Goal: Task Accomplishment & Management: Use online tool/utility

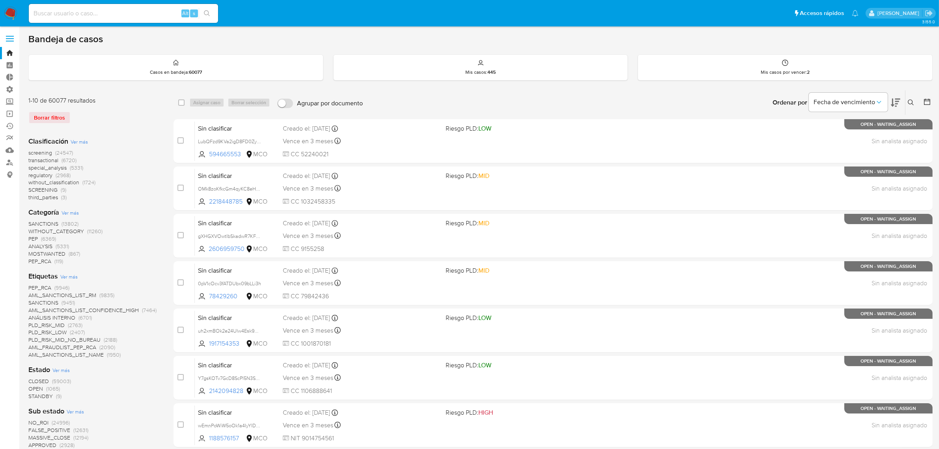
click at [7, 14] on img at bounding box center [10, 13] width 13 height 13
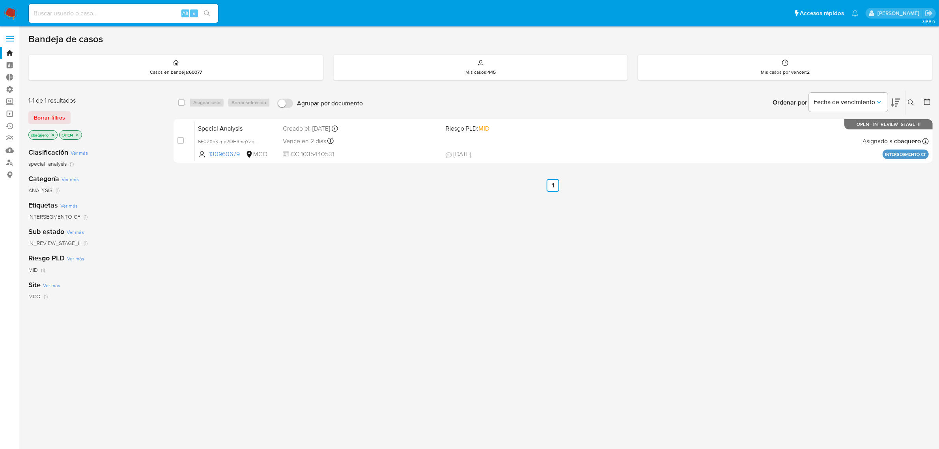
click at [304, 221] on div "select-all-cases-checkbox Asignar caso Borrar selección Agrupar por documento O…" at bounding box center [553, 268] width 759 height 357
click at [6, 11] on img at bounding box center [10, 13] width 13 height 13
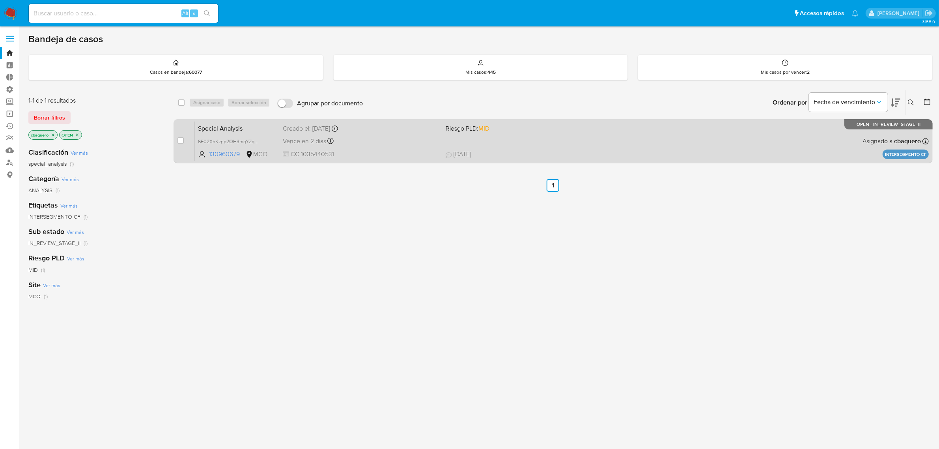
click at [517, 156] on span "03/07/2025 03/07/2025 10:24" at bounding box center [606, 154] width 320 height 9
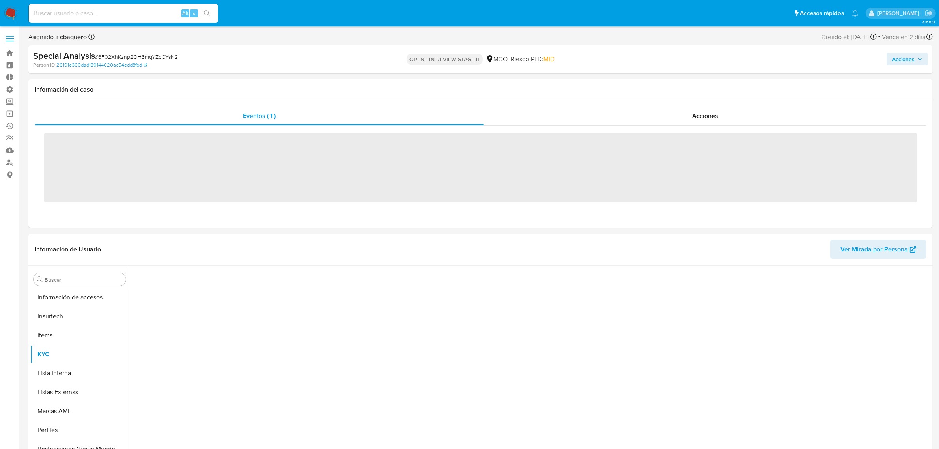
scroll to position [333, 0]
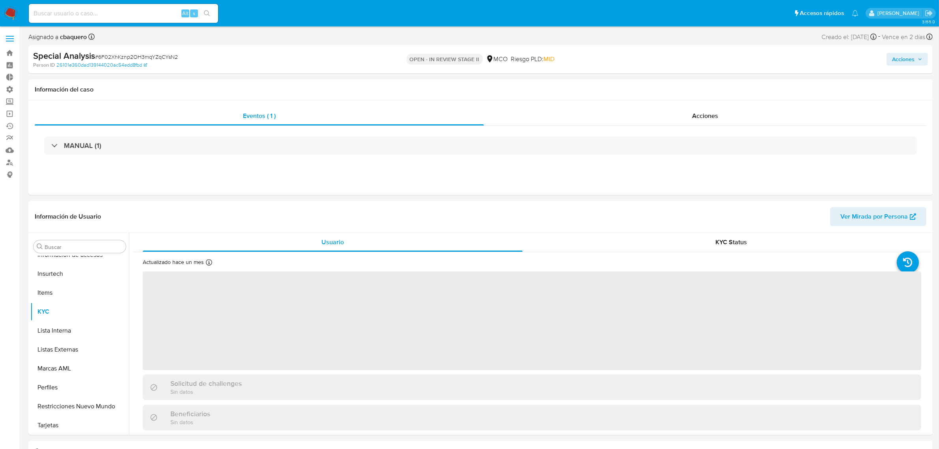
select select "10"
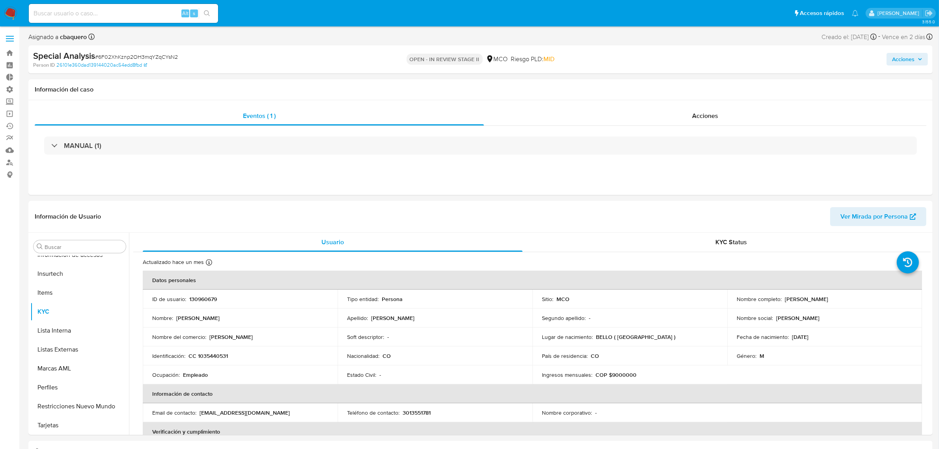
click at [898, 62] on span "Acciones" at bounding box center [903, 59] width 22 height 13
click at [692, 88] on span "Resolución del caso" at bounding box center [683, 84] width 56 height 9
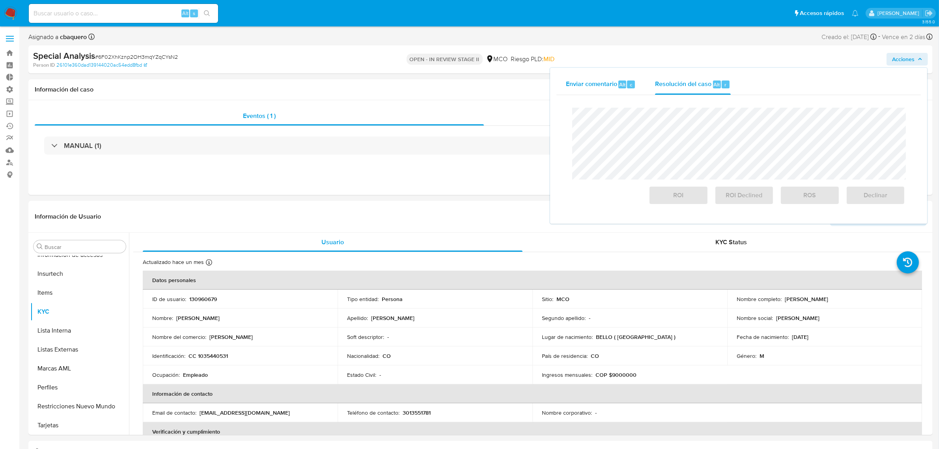
click at [604, 80] on span "Enviar comentario" at bounding box center [591, 84] width 51 height 9
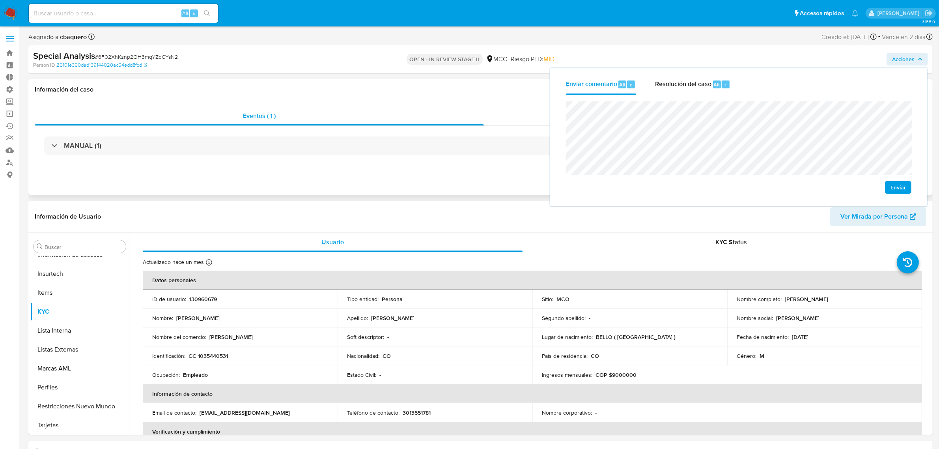
click at [892, 58] on button "Acciones" at bounding box center [907, 59] width 41 height 13
click at [744, 175] on div "Enviar" at bounding box center [739, 147] width 346 height 92
click at [690, 88] on span "Resolución del caso" at bounding box center [683, 84] width 56 height 9
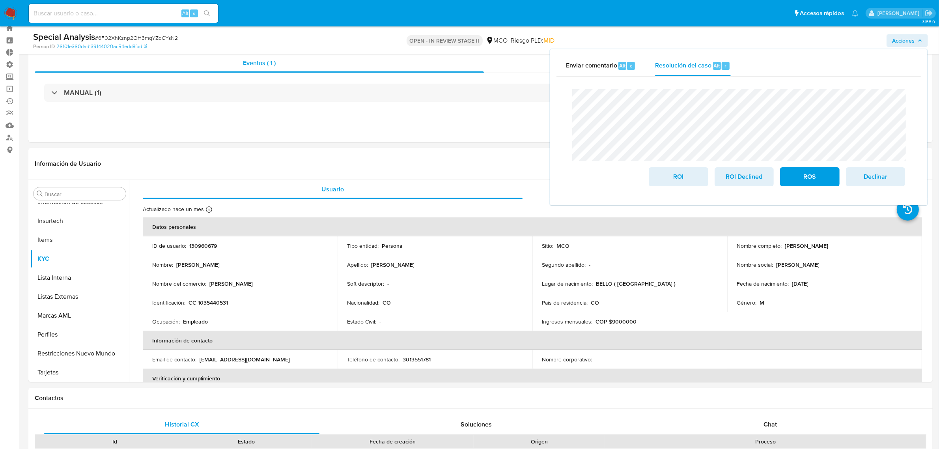
scroll to position [49, 0]
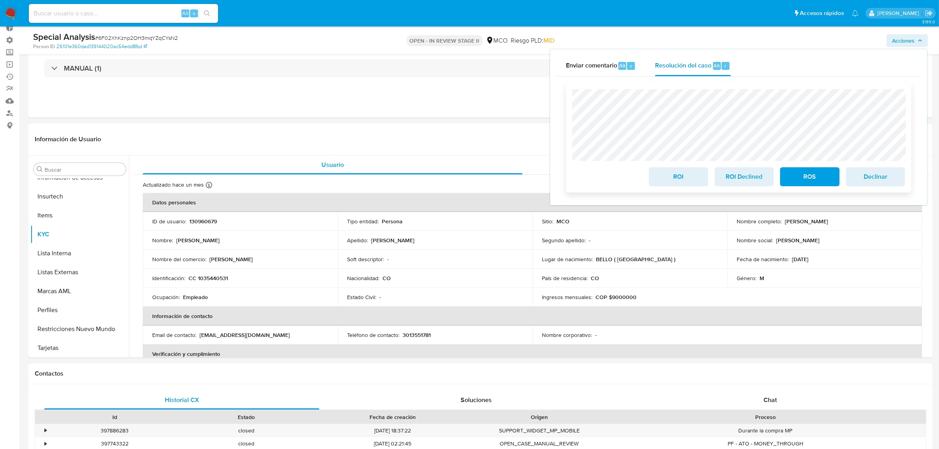
click at [688, 181] on span "ROI" at bounding box center [678, 176] width 39 height 17
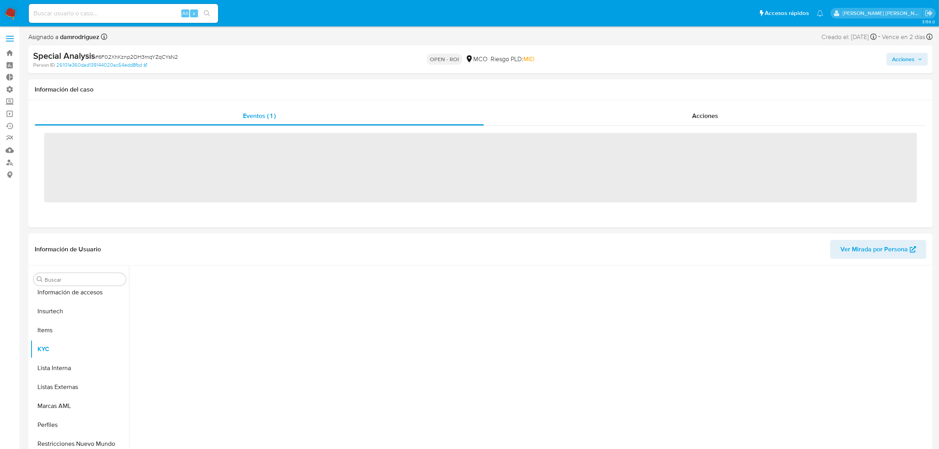
scroll to position [333, 0]
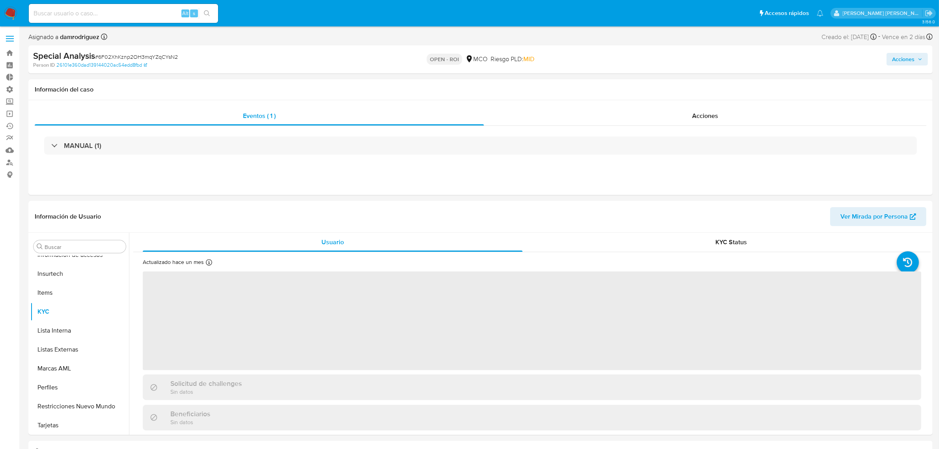
select select "10"
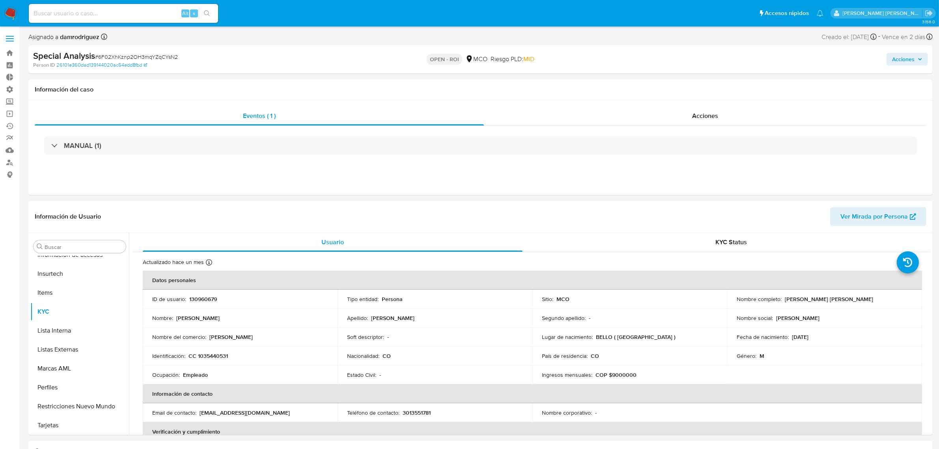
click at [918, 58] on icon "button" at bounding box center [920, 59] width 5 height 5
click at [908, 61] on span "Acciones" at bounding box center [903, 59] width 22 height 13
click at [486, 163] on div "MANUAL (1)" at bounding box center [481, 145] width 892 height 39
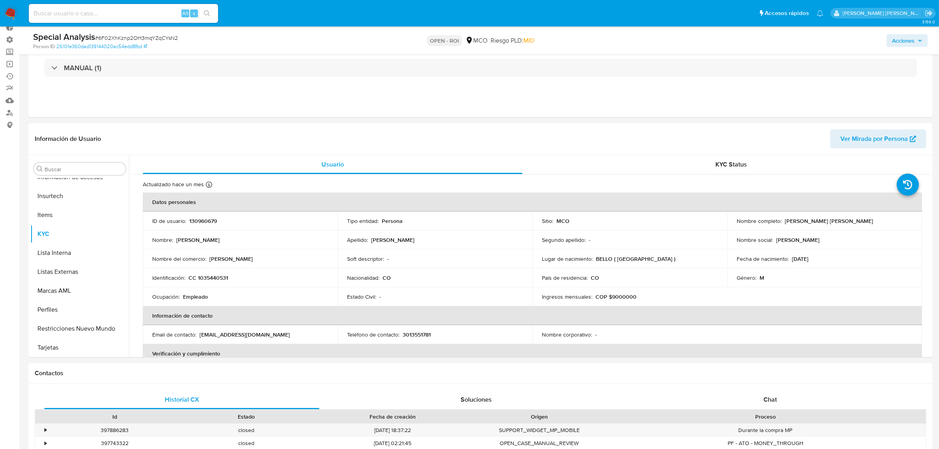
scroll to position [49, 0]
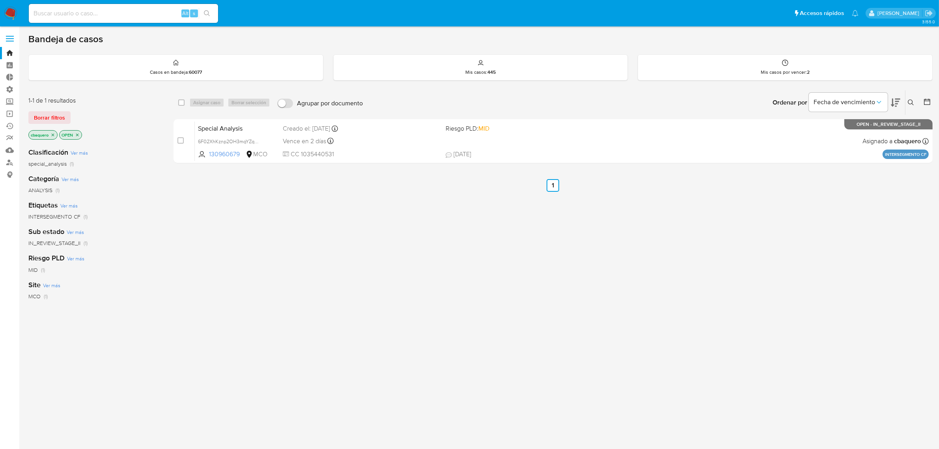
click at [11, 12] on img at bounding box center [10, 13] width 13 height 13
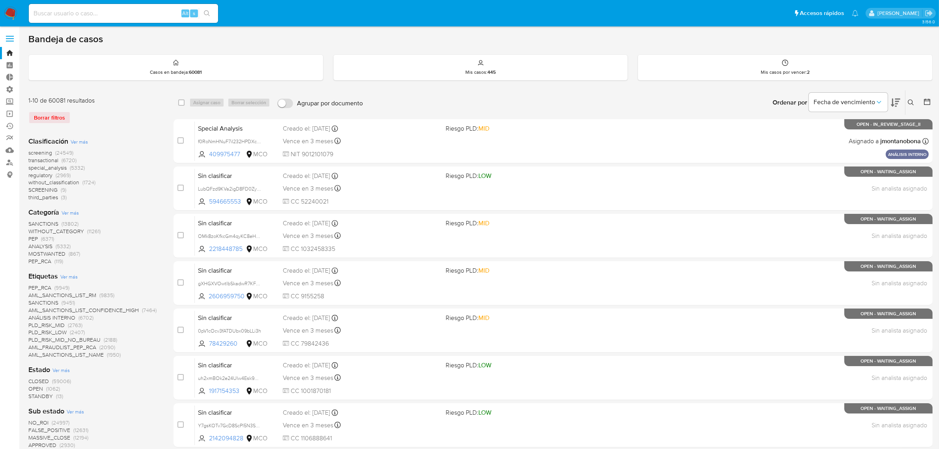
click at [12, 39] on span at bounding box center [10, 38] width 8 height 1
click at [0, 0] on input "checkbox" at bounding box center [0, 0] width 0 height 0
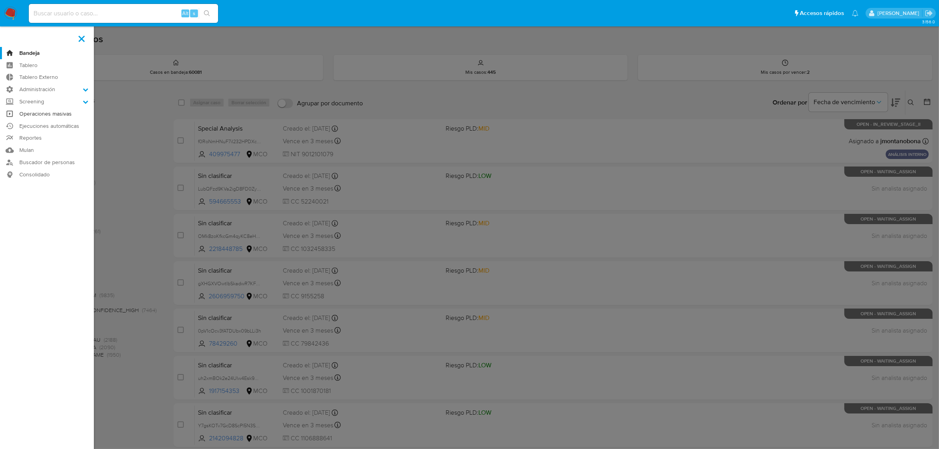
click at [36, 115] on link "Operaciones masivas" at bounding box center [47, 114] width 94 height 12
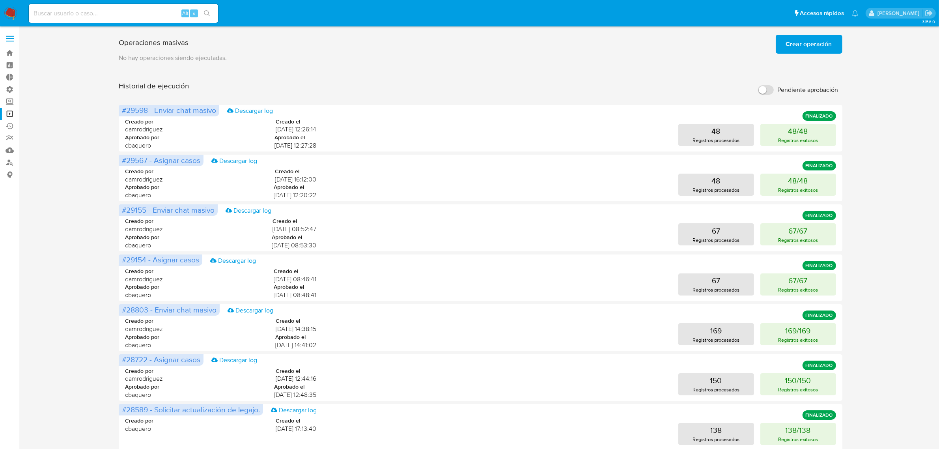
click at [833, 50] on button "Crear operación" at bounding box center [809, 44] width 67 height 19
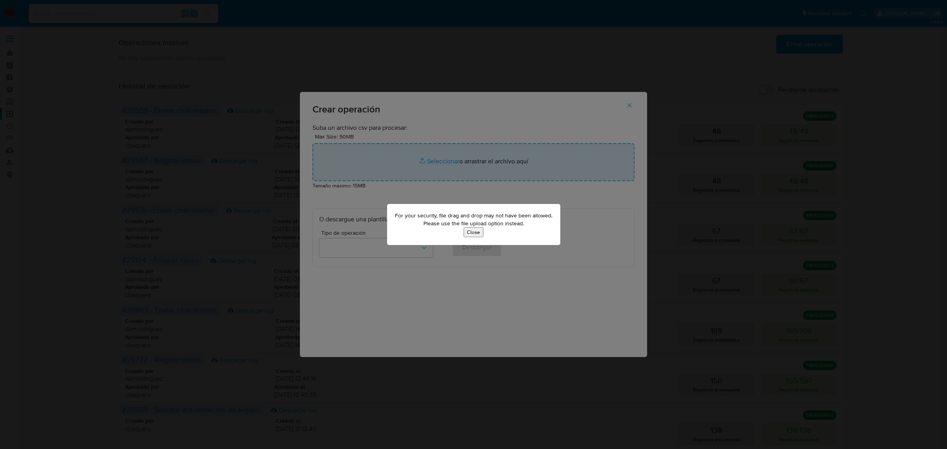
click at [472, 234] on button "Close" at bounding box center [474, 232] width 20 height 10
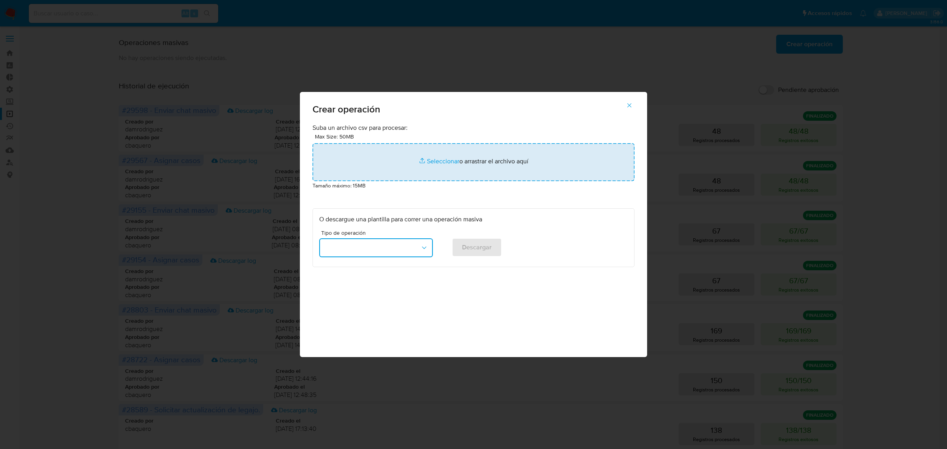
click at [409, 248] on button "button" at bounding box center [376, 247] width 114 height 19
click at [440, 166] on input "file" at bounding box center [473, 162] width 322 height 38
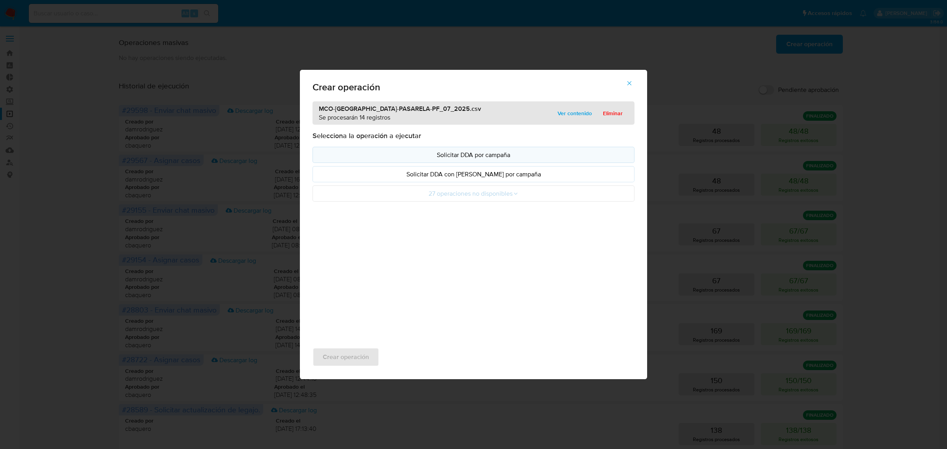
click at [481, 150] on button "Solicitar DDA por campaña" at bounding box center [473, 155] width 322 height 16
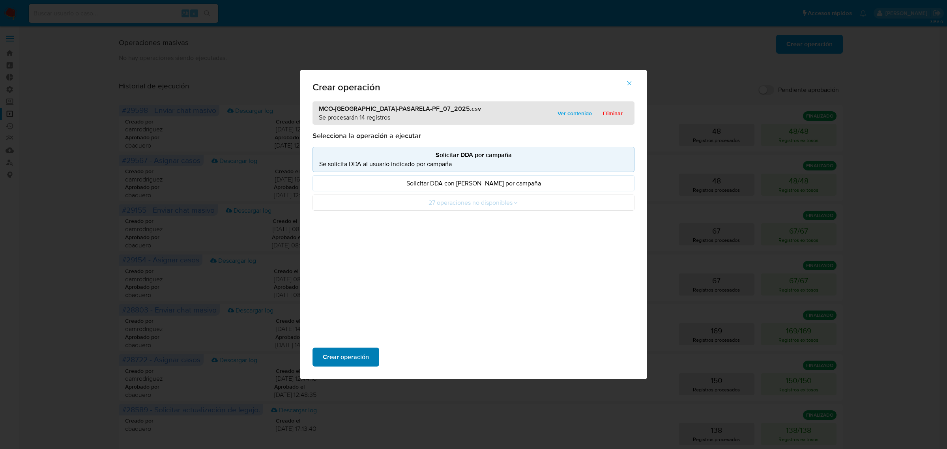
click at [348, 358] on span "Crear operación" at bounding box center [346, 356] width 46 height 17
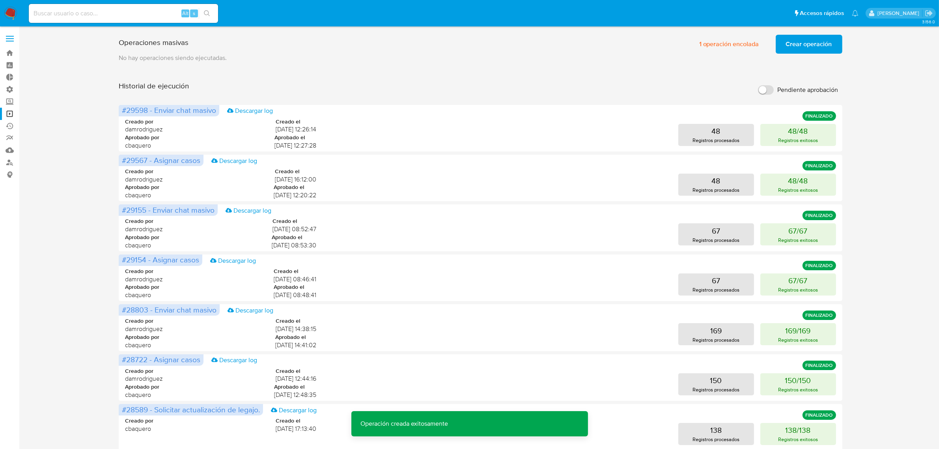
click at [791, 42] on span "Crear operación" at bounding box center [809, 44] width 46 height 17
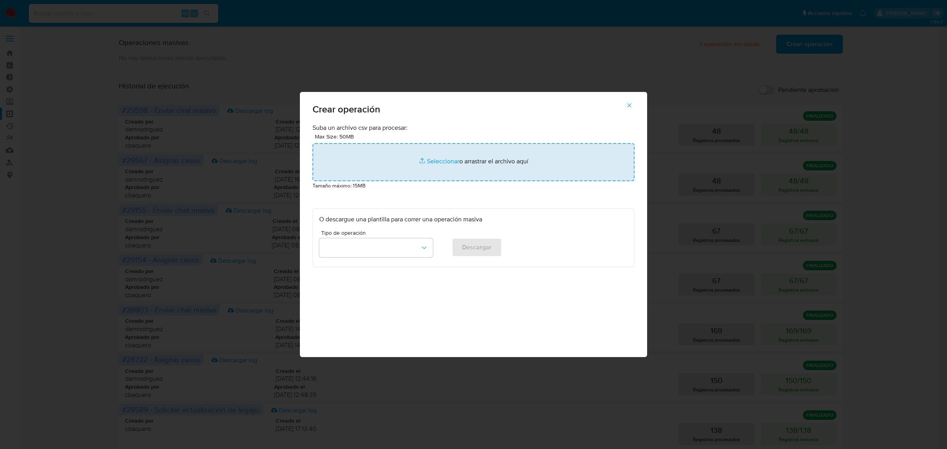
click at [409, 149] on input "file" at bounding box center [473, 162] width 322 height 38
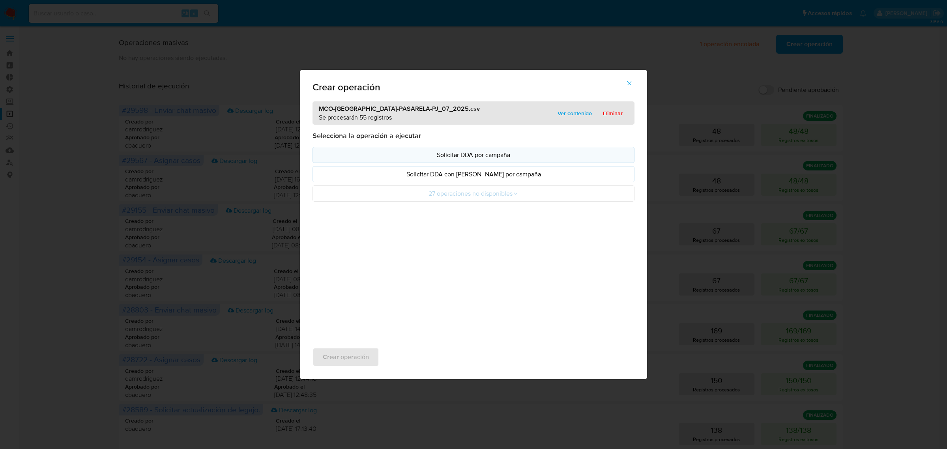
click at [448, 155] on p "Solicitar DDA por campaña" at bounding box center [473, 154] width 309 height 9
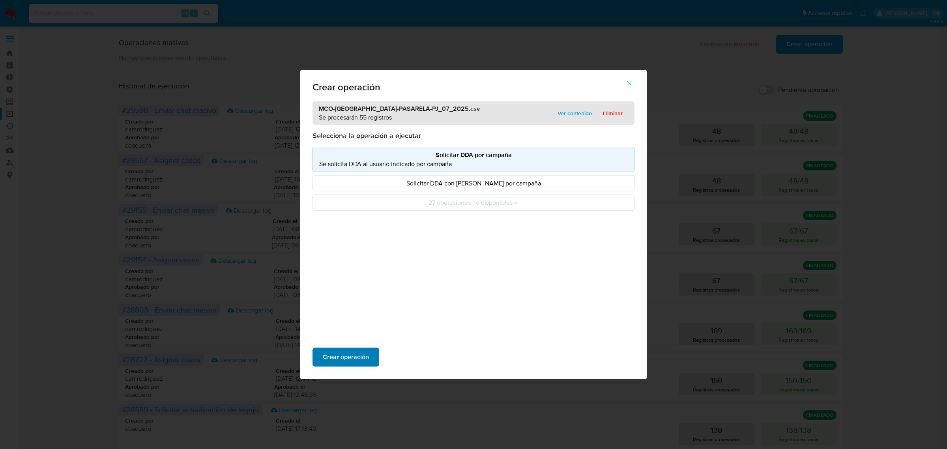
click at [345, 357] on span "Crear operación" at bounding box center [346, 356] width 46 height 17
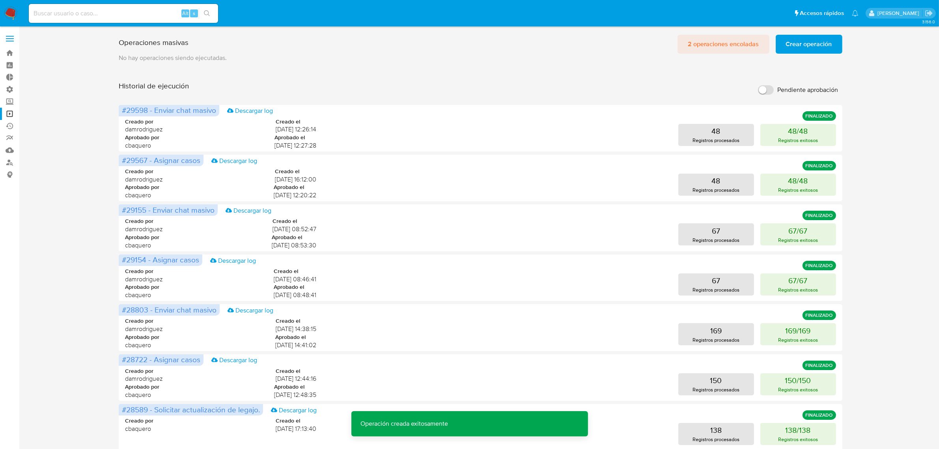
click at [722, 46] on span "2 operaciones encoladas" at bounding box center [723, 44] width 71 height 17
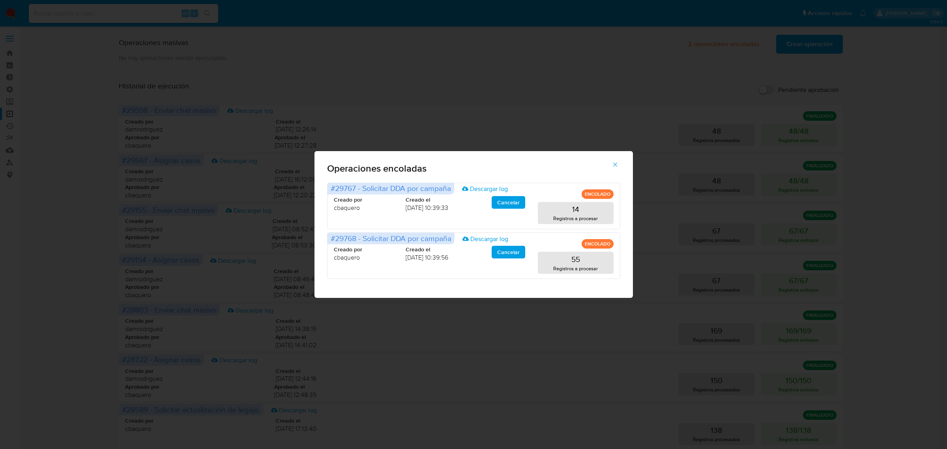
click at [613, 166] on icon "button" at bounding box center [615, 164] width 7 height 7
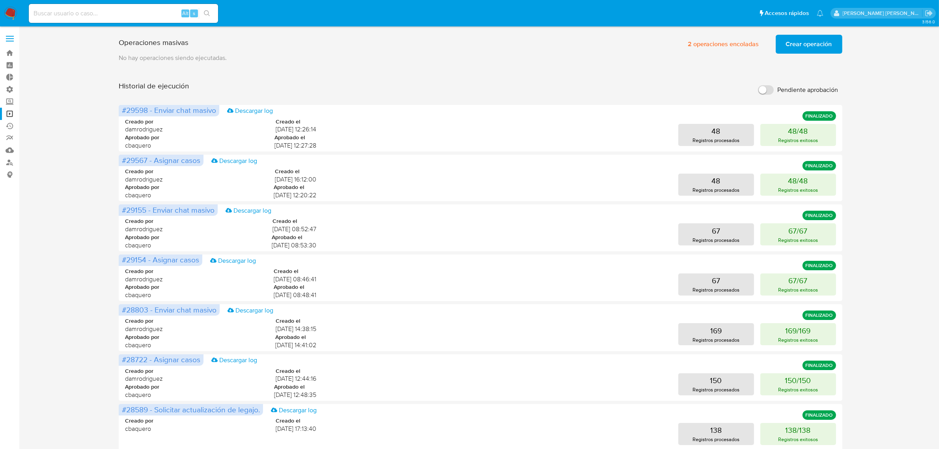
click at [784, 44] on button "Crear operación" at bounding box center [809, 44] width 67 height 19
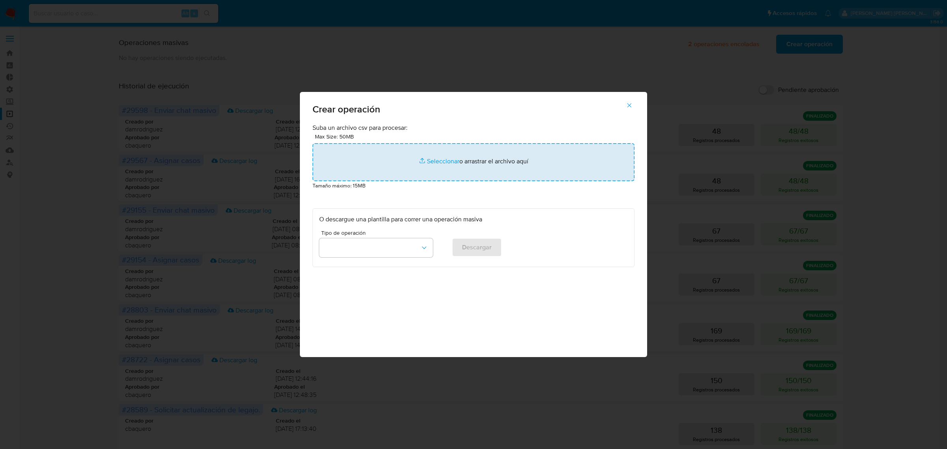
click at [441, 170] on input "file" at bounding box center [473, 162] width 322 height 38
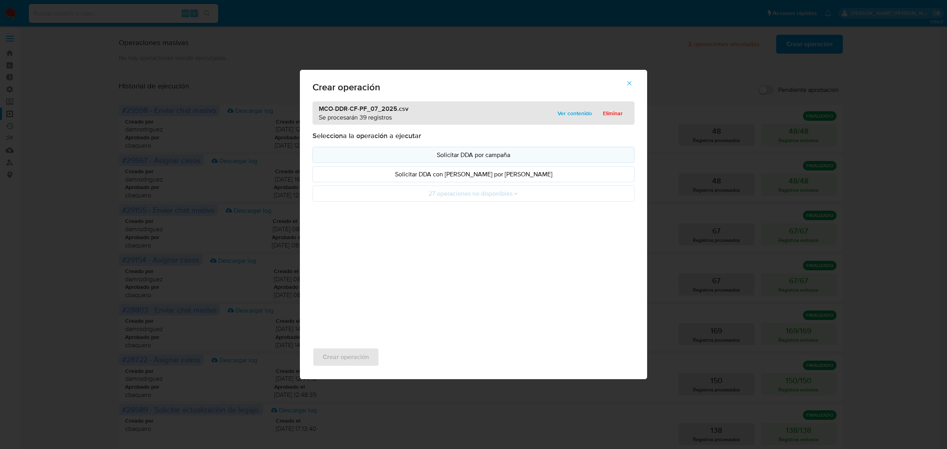
click at [464, 150] on p "Solicitar DDA por campaña" at bounding box center [473, 154] width 309 height 9
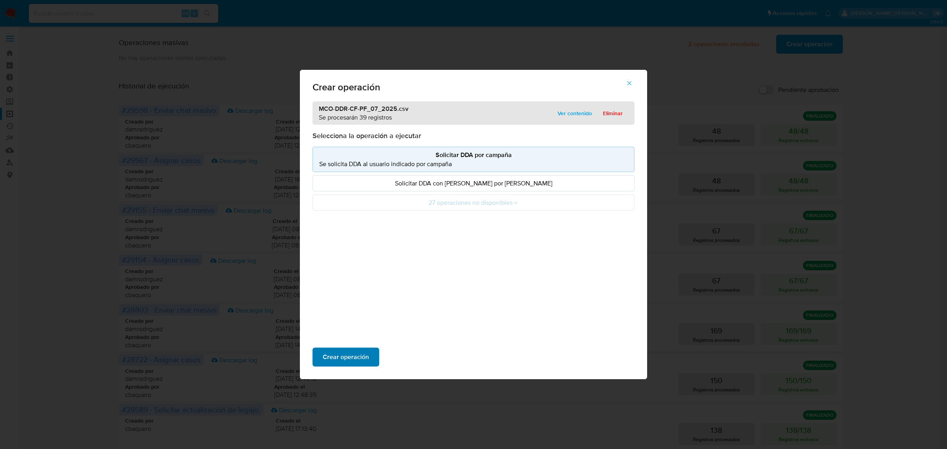
click at [354, 352] on span "Crear operación" at bounding box center [346, 356] width 46 height 17
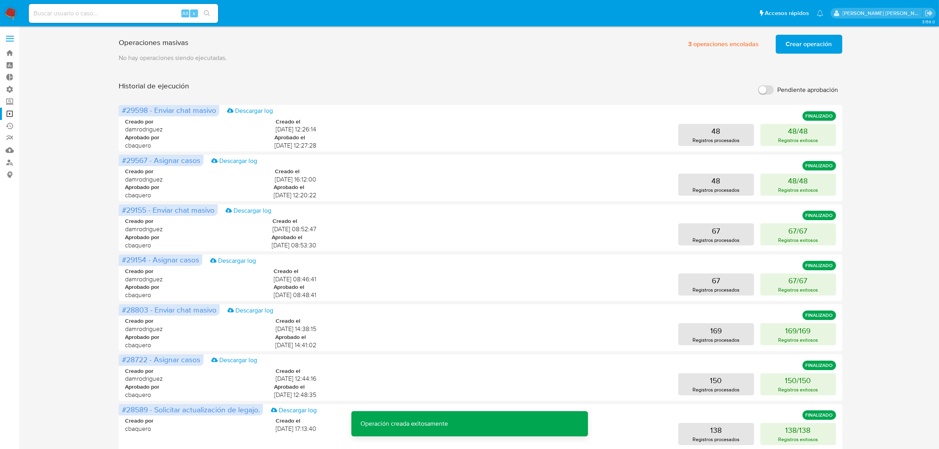
click at [788, 50] on span "Crear operación" at bounding box center [809, 44] width 46 height 17
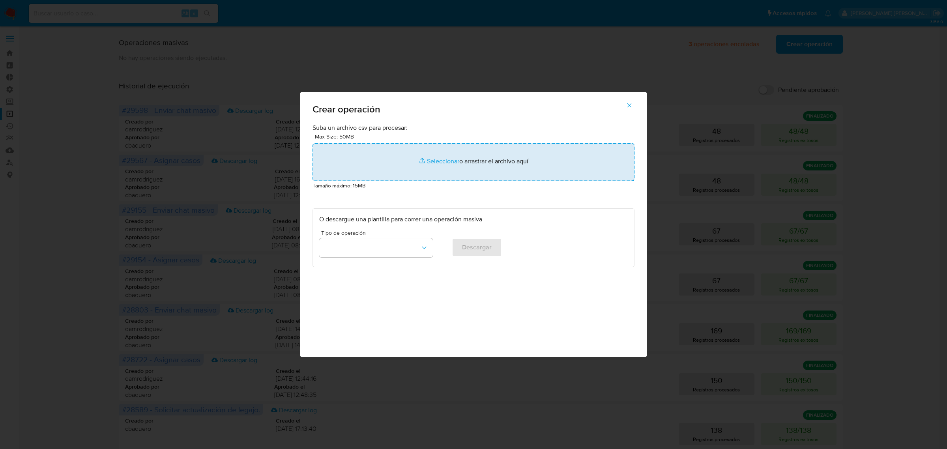
click at [451, 163] on input "file" at bounding box center [473, 162] width 322 height 38
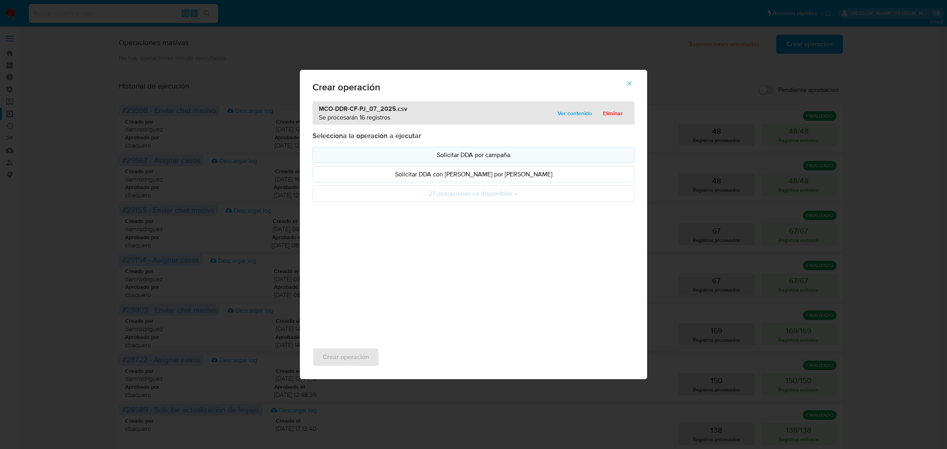
click at [464, 157] on p "Solicitar DDA por campaña" at bounding box center [473, 154] width 309 height 9
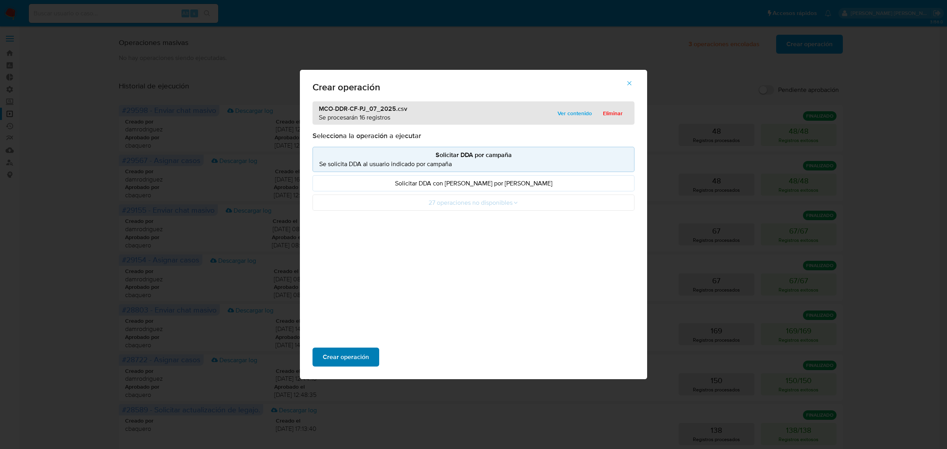
click at [334, 363] on span "Crear operación" at bounding box center [346, 356] width 46 height 17
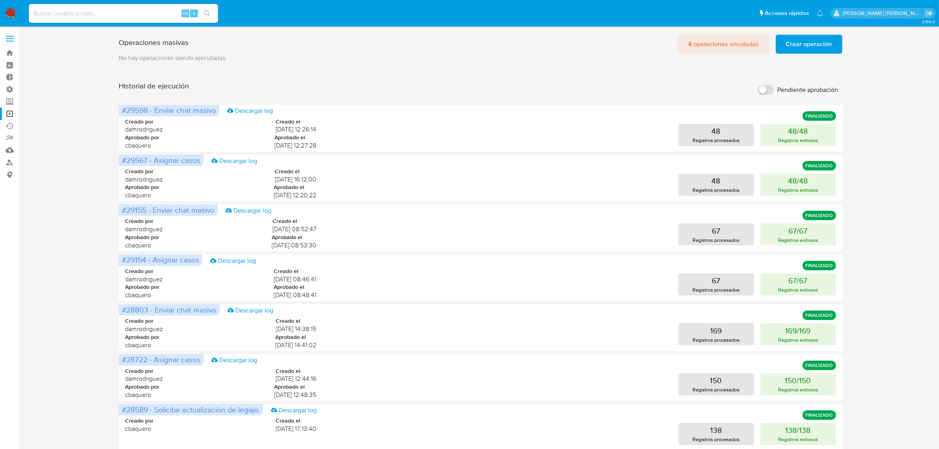
click at [722, 38] on span "4 operaciones encoladas" at bounding box center [723, 44] width 71 height 17
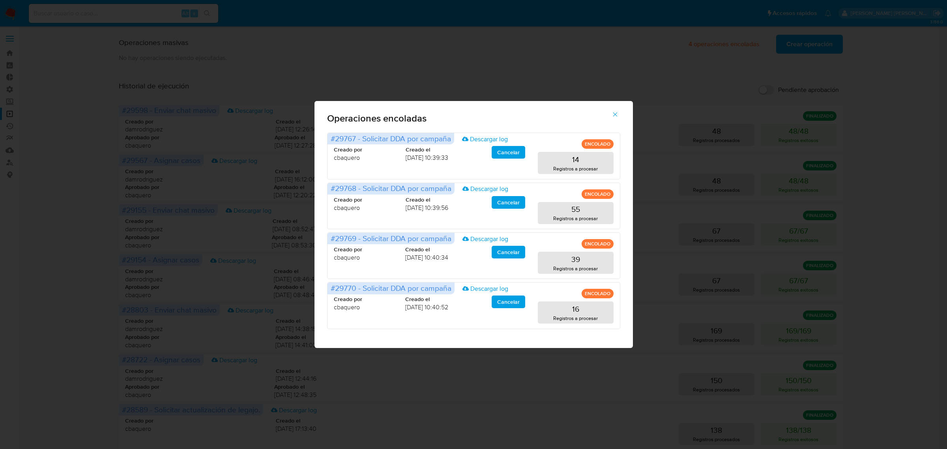
click at [619, 113] on button "button" at bounding box center [615, 114] width 28 height 19
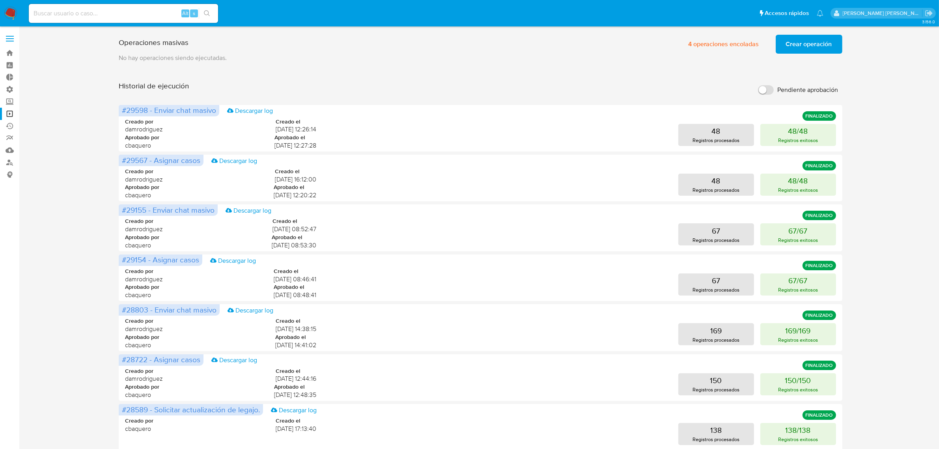
click at [7, 13] on img at bounding box center [10, 13] width 13 height 13
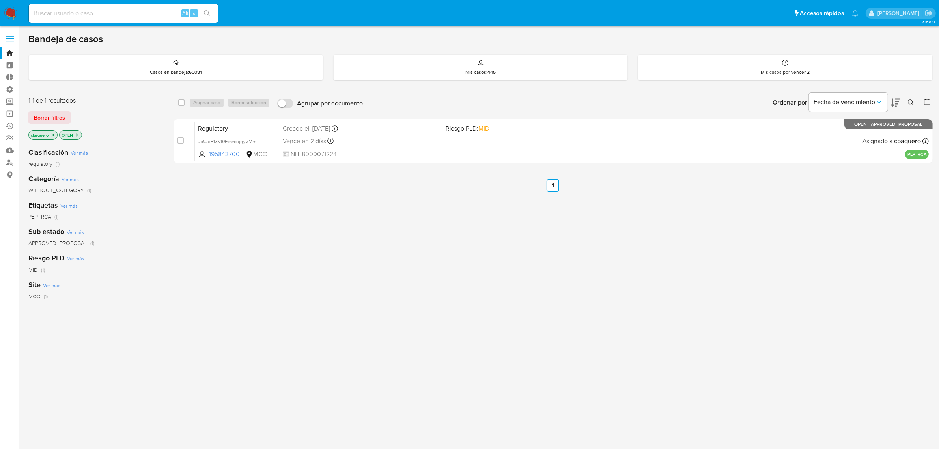
click at [5, 36] on label at bounding box center [10, 38] width 20 height 17
click at [0, 0] on input "checkbox" at bounding box center [0, 0] width 0 height 0
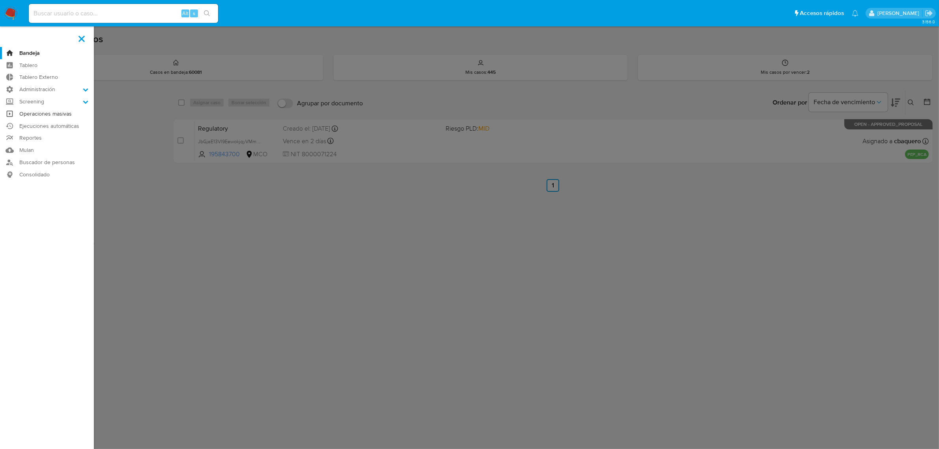
click at [34, 113] on link "Operaciones masivas" at bounding box center [47, 114] width 94 height 12
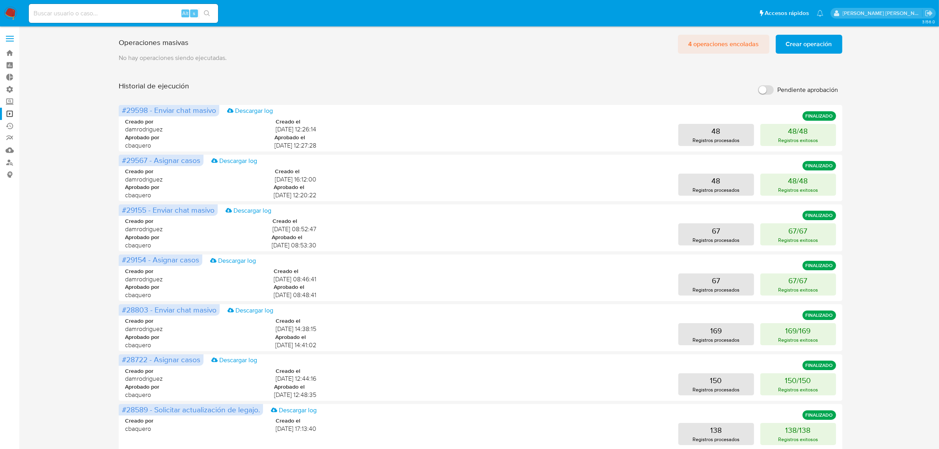
click at [726, 42] on span "4 operaciones encoladas" at bounding box center [723, 44] width 71 height 17
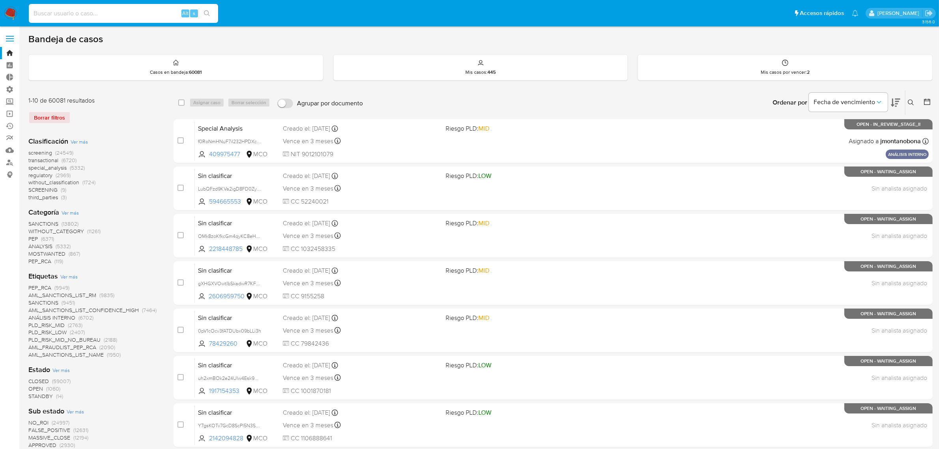
click at [83, 14] on input at bounding box center [123, 13] width 189 height 10
paste input "2454256606"
type input "2454256606"
click at [210, 13] on icon "search-icon" at bounding box center [207, 13] width 6 height 6
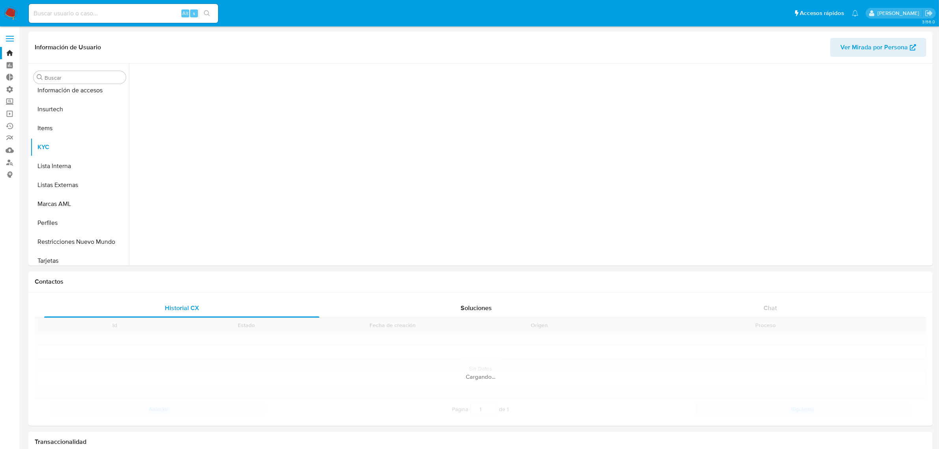
scroll to position [333, 0]
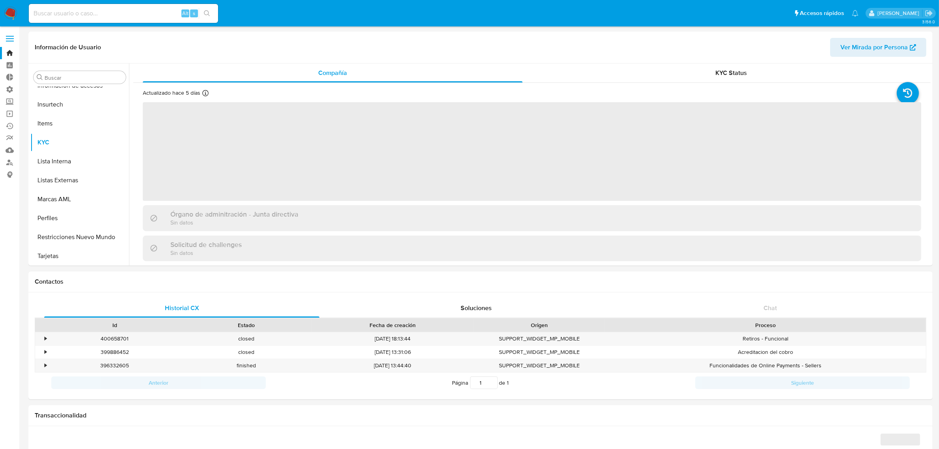
select select "10"
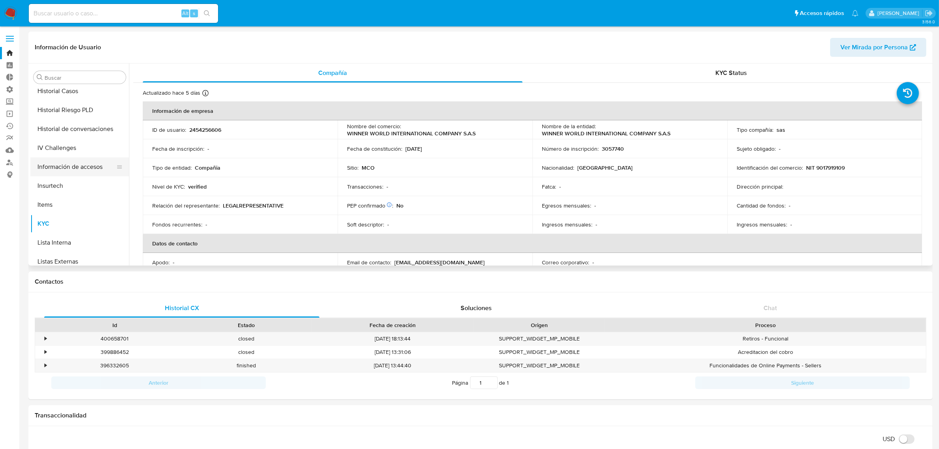
scroll to position [234, 0]
click at [56, 95] on button "General" at bounding box center [76, 89] width 92 height 19
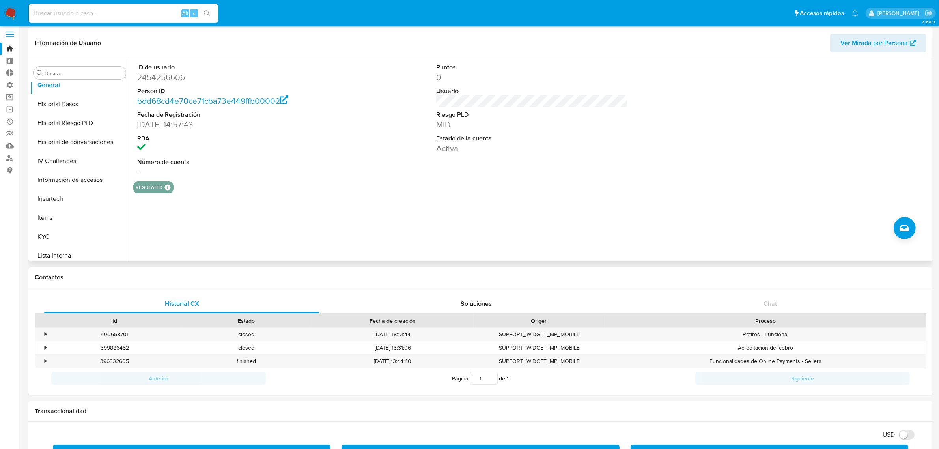
scroll to position [0, 0]
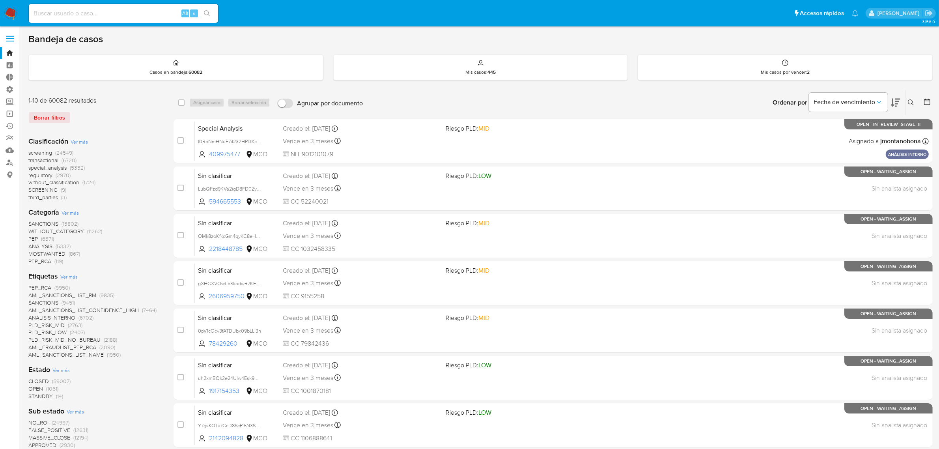
click at [12, 34] on label at bounding box center [10, 38] width 20 height 17
click at [0, 0] on input "checkbox" at bounding box center [0, 0] width 0 height 0
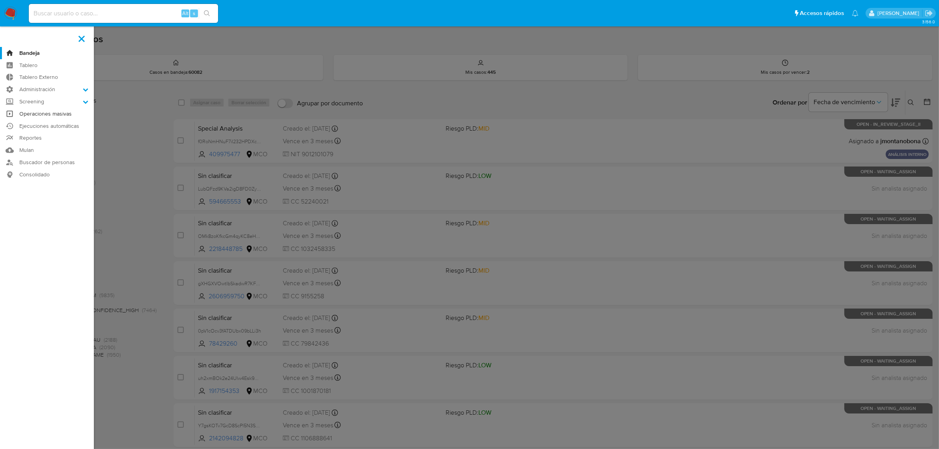
click at [39, 117] on link "Operaciones masivas" at bounding box center [47, 114] width 94 height 12
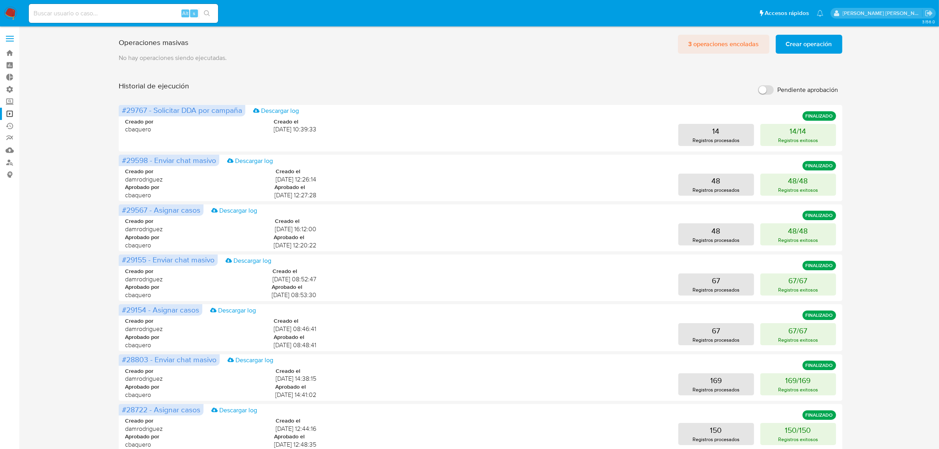
click at [728, 45] on span "3 operaciones encoladas" at bounding box center [723, 44] width 71 height 17
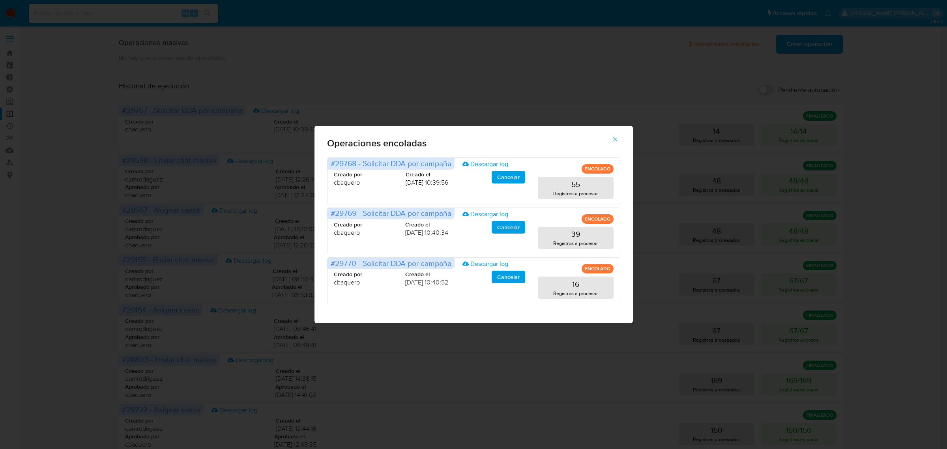
click at [620, 139] on button "button" at bounding box center [615, 139] width 28 height 19
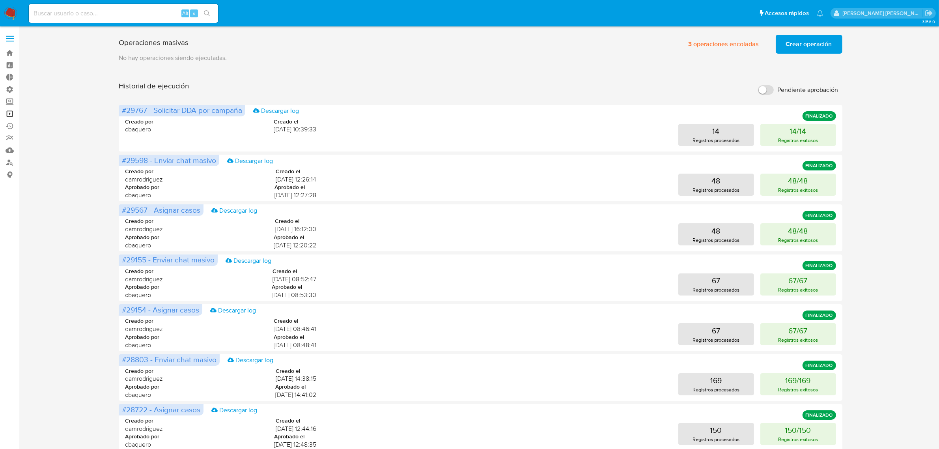
click at [7, 115] on link "Operaciones masivas" at bounding box center [47, 114] width 94 height 12
